Goal: Register for event/course

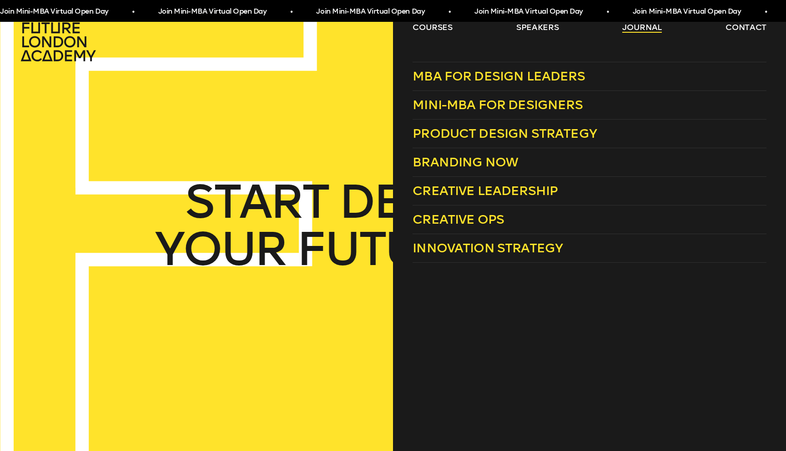
click at [648, 29] on link "journal" at bounding box center [642, 27] width 40 height 11
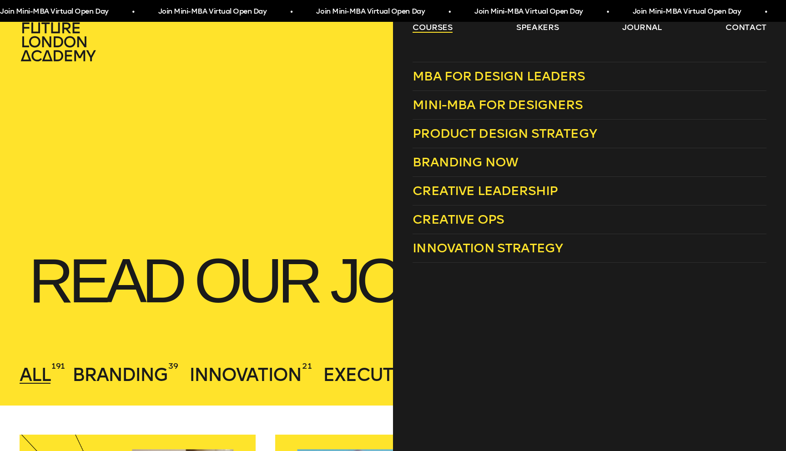
click at [430, 28] on link "courses" at bounding box center [432, 27] width 40 height 11
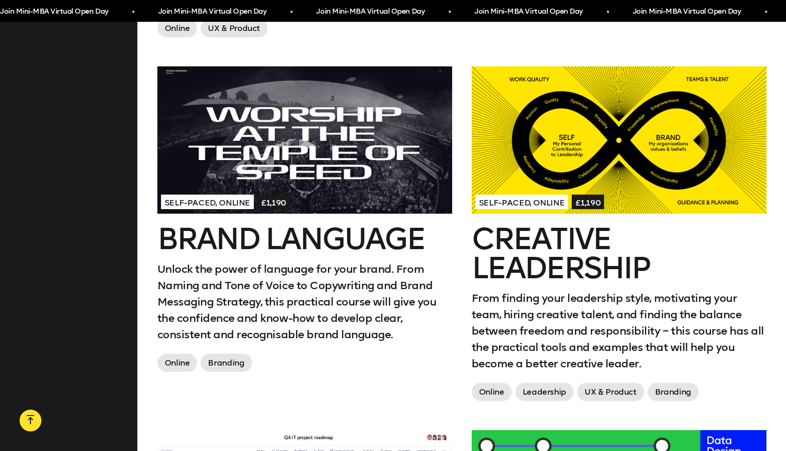
scroll to position [1083, 0]
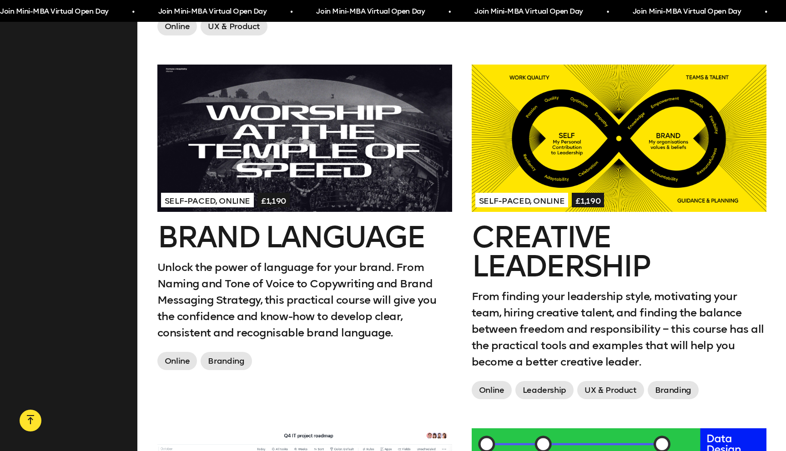
click at [521, 245] on h2 "Creative Leadership" at bounding box center [618, 252] width 295 height 58
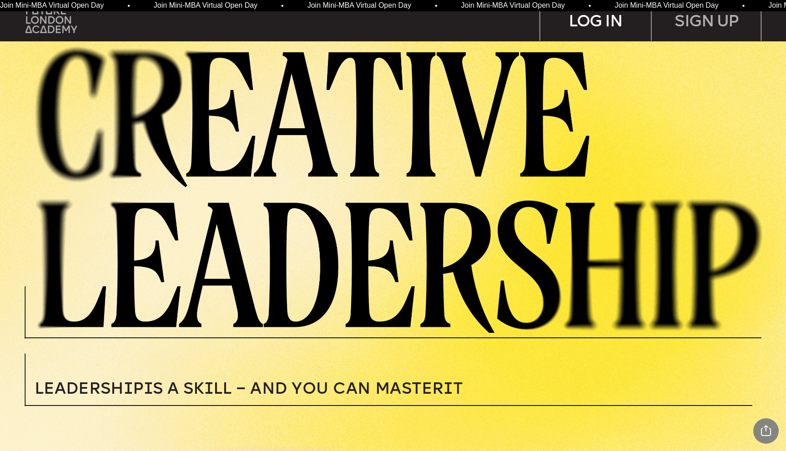
click at [619, 20] on div "LOG IN" at bounding box center [595, 20] width 110 height 40
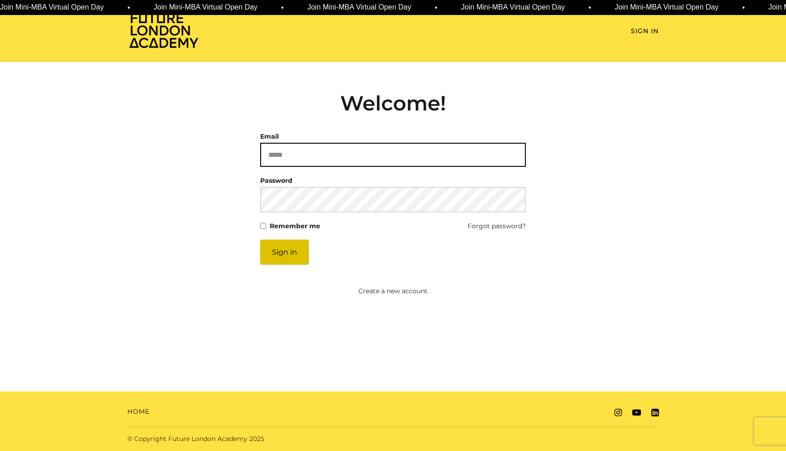
type input "**********"
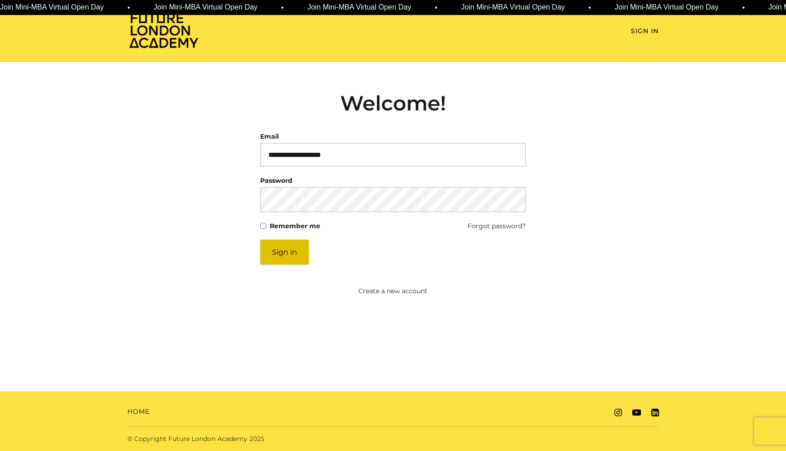
click at [293, 255] on button "Sign in" at bounding box center [284, 252] width 49 height 25
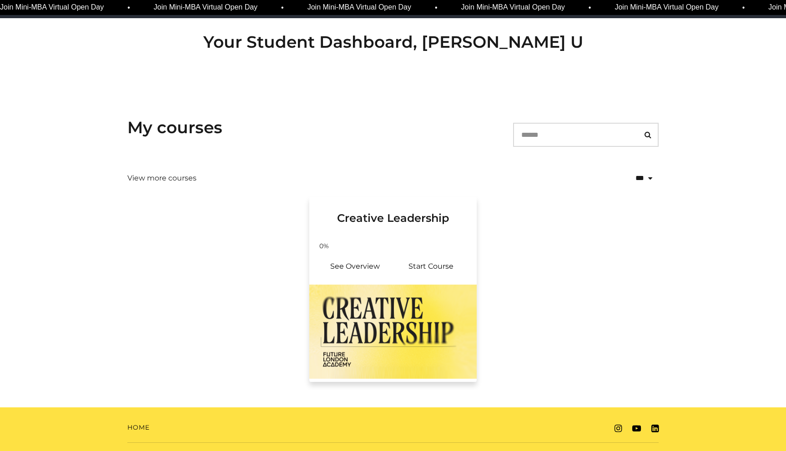
scroll to position [74, 0]
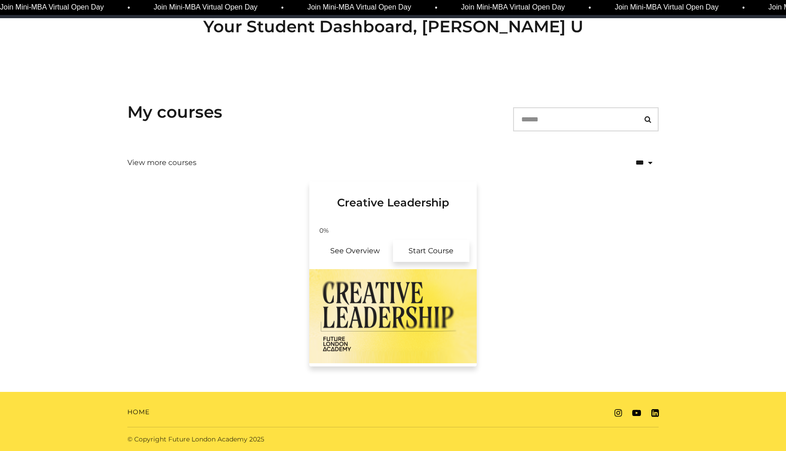
click at [426, 250] on link "Start Course" at bounding box center [431, 251] width 76 height 22
